Goal: Information Seeking & Learning: Learn about a topic

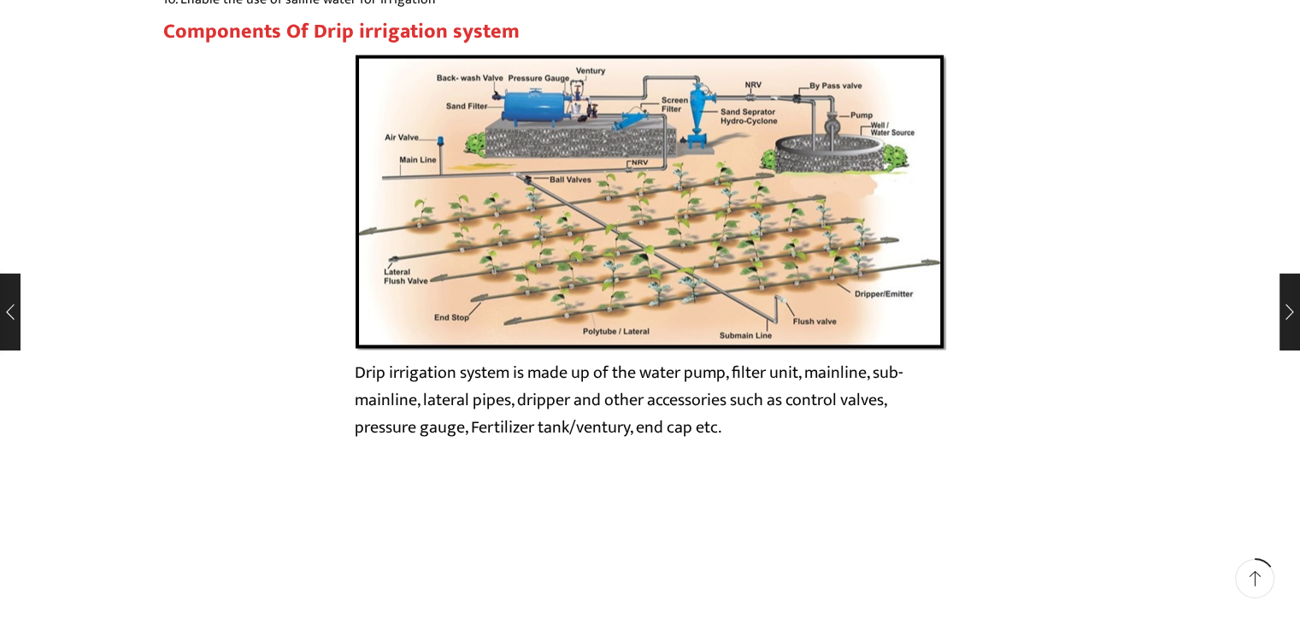
scroll to position [2906, 0]
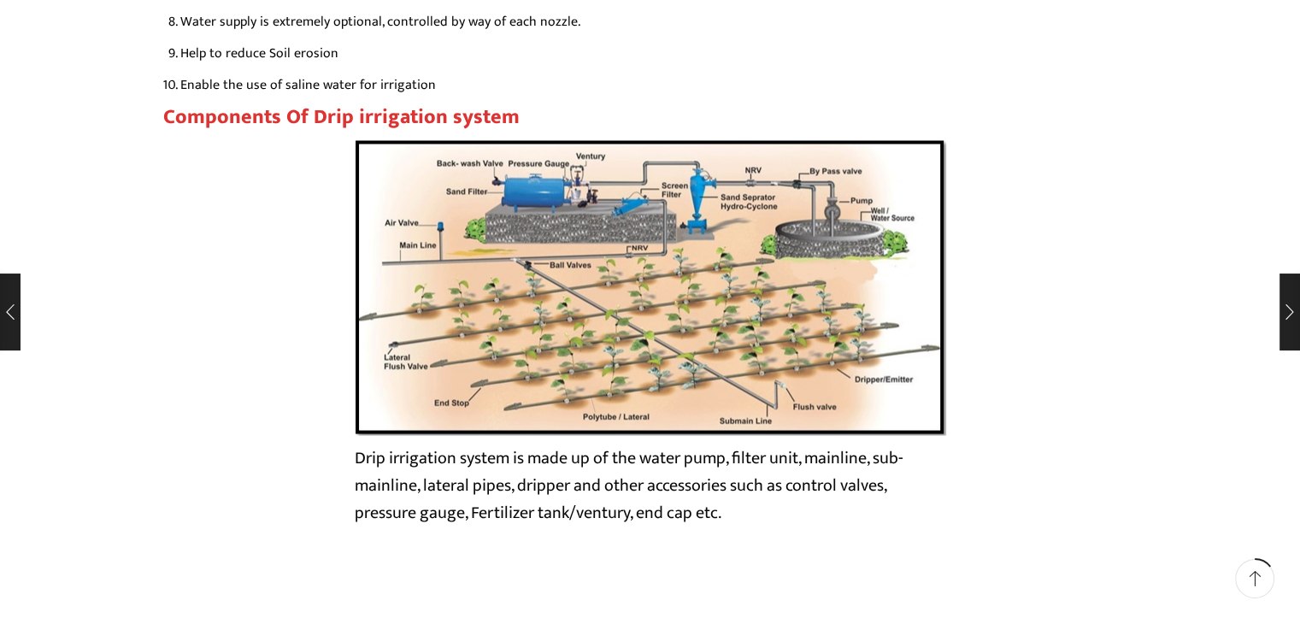
click at [626, 232] on img at bounding box center [651, 286] width 592 height 297
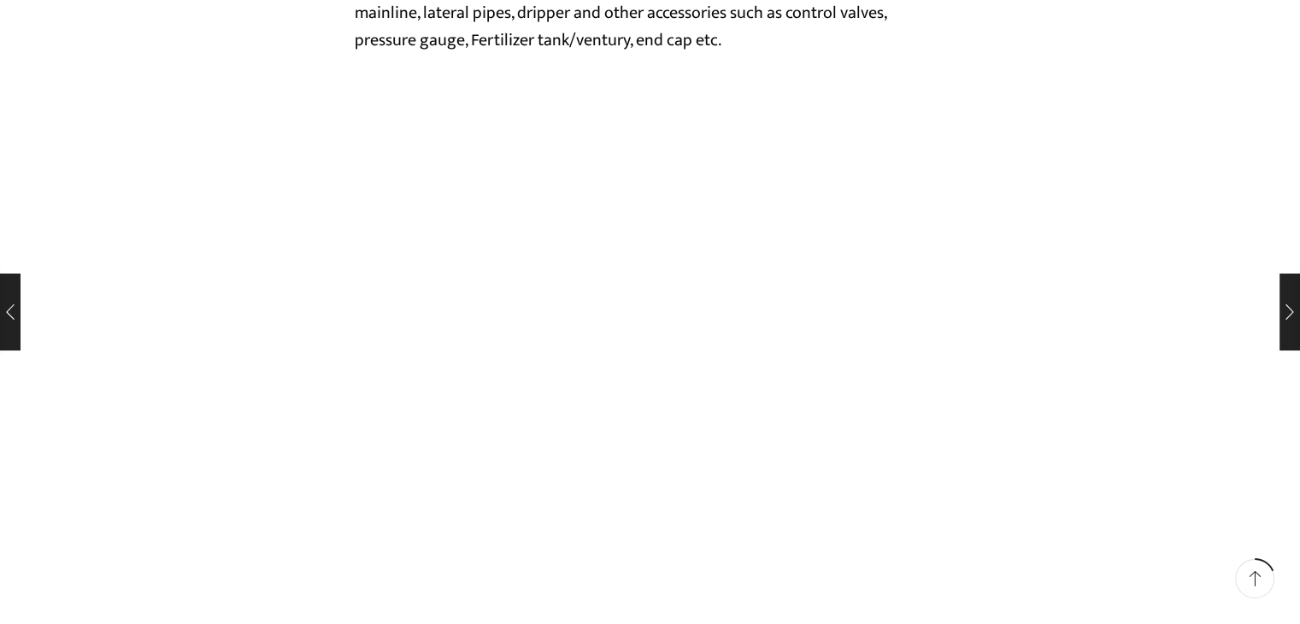
scroll to position [3847, 0]
